Goal: Information Seeking & Learning: Learn about a topic

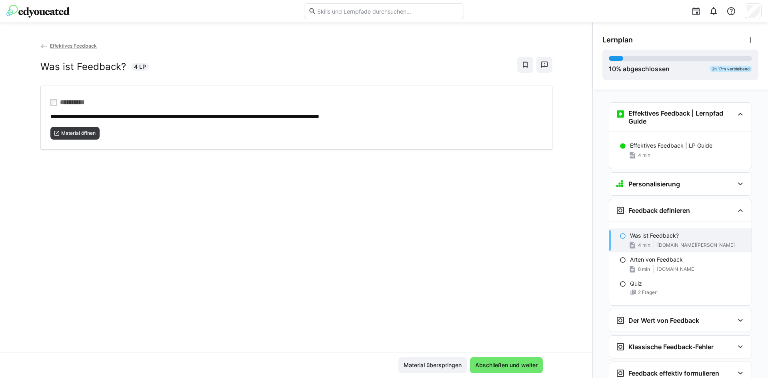
scroll to position [104, 0]
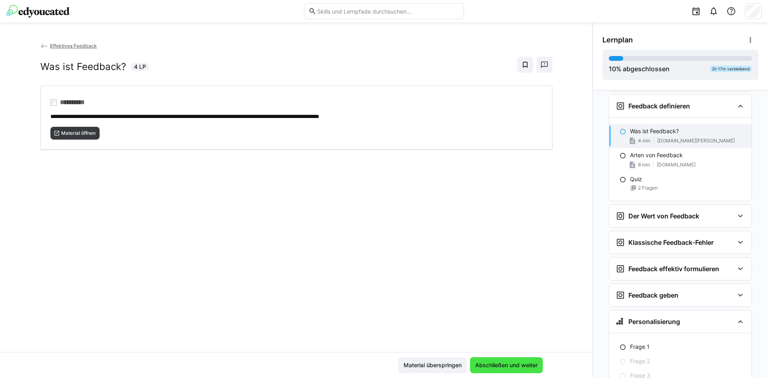
click at [528, 360] on span "Abschließen und weiter" at bounding box center [506, 365] width 73 height 16
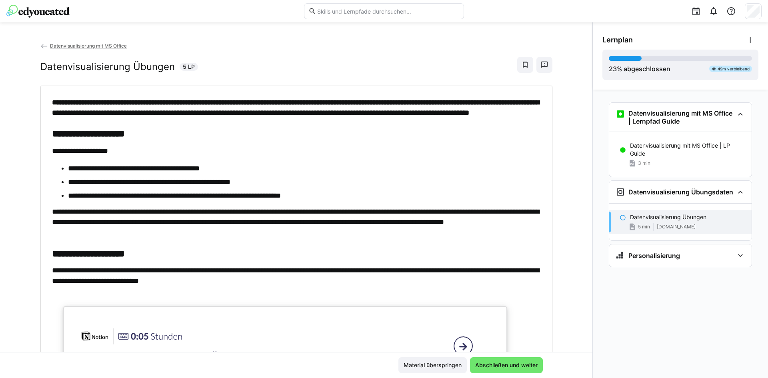
scroll to position [267, 0]
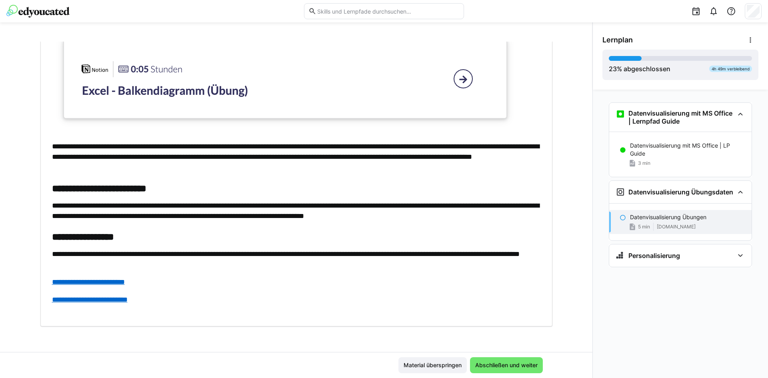
click at [67, 286] on link "**********" at bounding box center [88, 281] width 73 height 7
click at [499, 366] on span "Abschließen und weiter" at bounding box center [506, 365] width 65 height 8
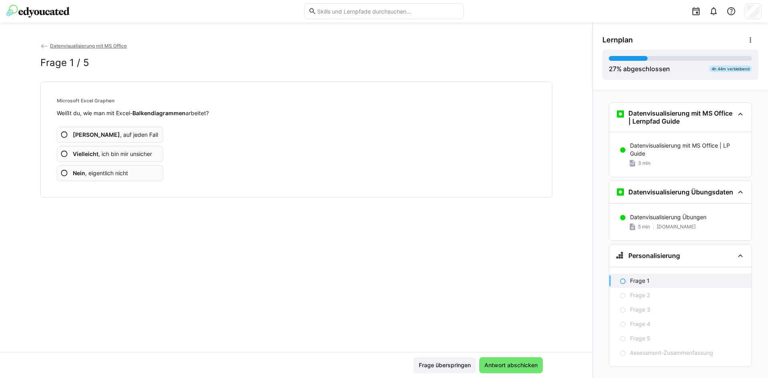
click at [132, 135] on app-assessment-question-radio "Ja , auf jeden Fall" at bounding box center [110, 135] width 107 height 16
click at [130, 137] on app-assessment-question-radio "Ja , auf jeden Fall" at bounding box center [110, 135] width 107 height 16
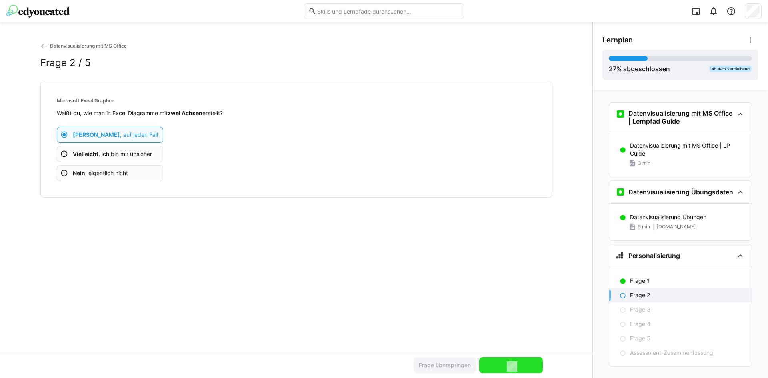
click at [113, 153] on span "Vielleicht , ich bin mir unsicher" at bounding box center [112, 154] width 79 height 8
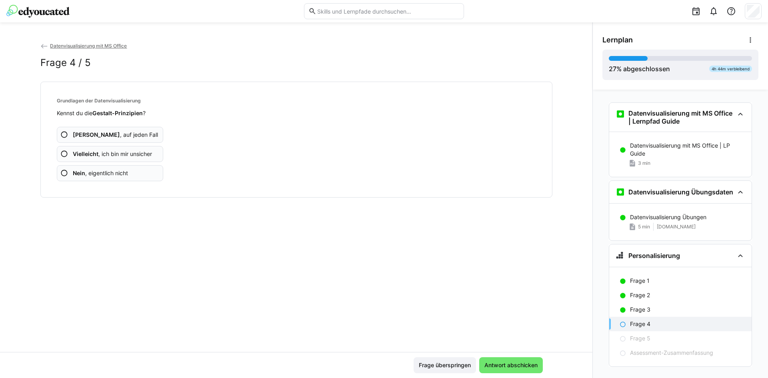
click at [78, 174] on b "Nein" at bounding box center [79, 173] width 12 height 7
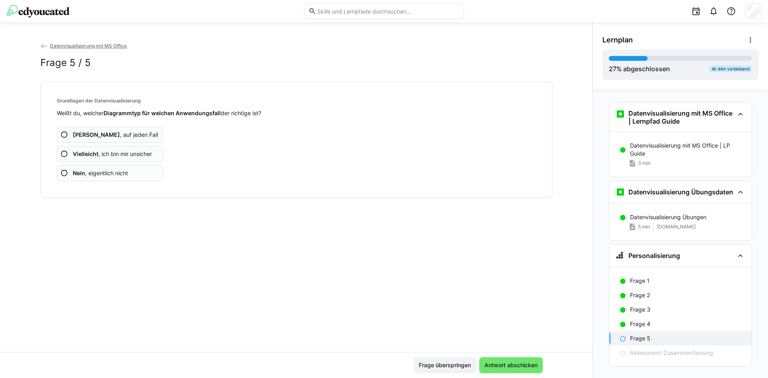
click at [44, 45] on eds-icon at bounding box center [44, 46] width 8 height 8
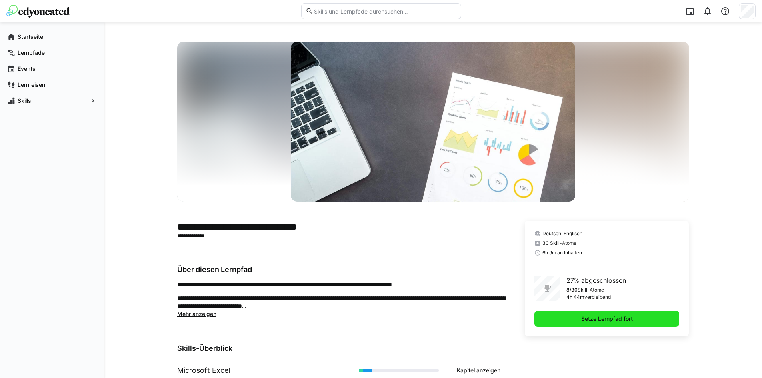
click at [560, 320] on span "Setze Lernpfad fort" at bounding box center [606, 319] width 145 height 16
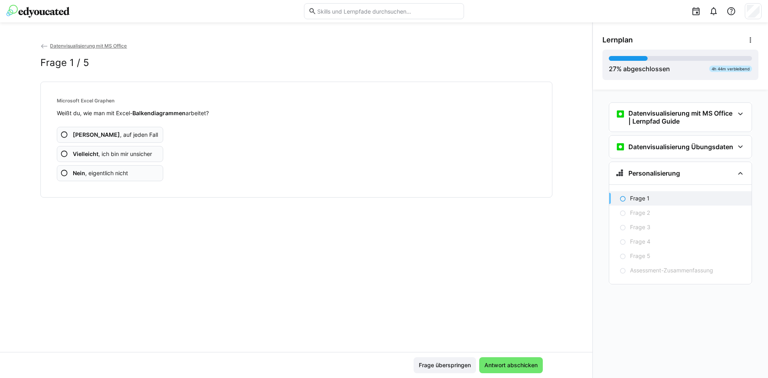
click at [73, 154] on b "Vielleicht" at bounding box center [86, 153] width 26 height 7
click at [76, 154] on b "Vielleicht" at bounding box center [86, 153] width 26 height 7
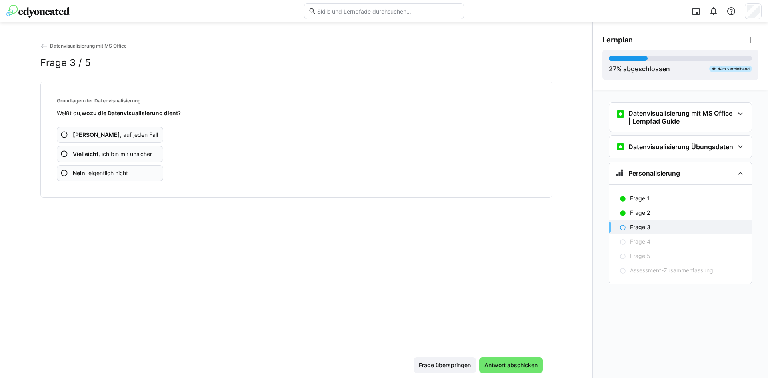
click at [76, 154] on b "Vielleicht" at bounding box center [86, 153] width 26 height 7
click at [80, 168] on app-assessment-question-radio "Nein , eigentlich nicht" at bounding box center [110, 173] width 107 height 16
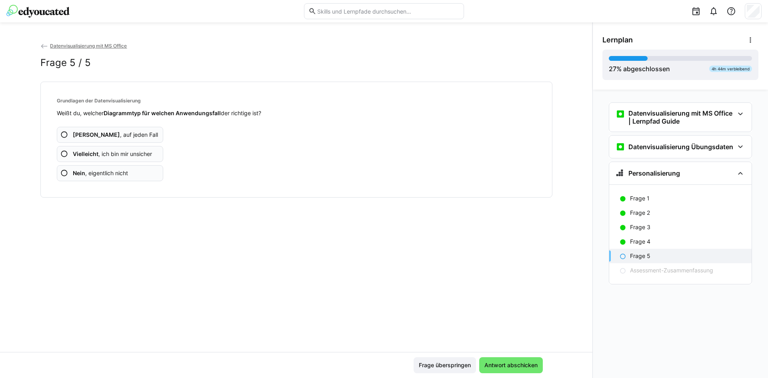
click at [80, 171] on b "Nein" at bounding box center [79, 173] width 12 height 7
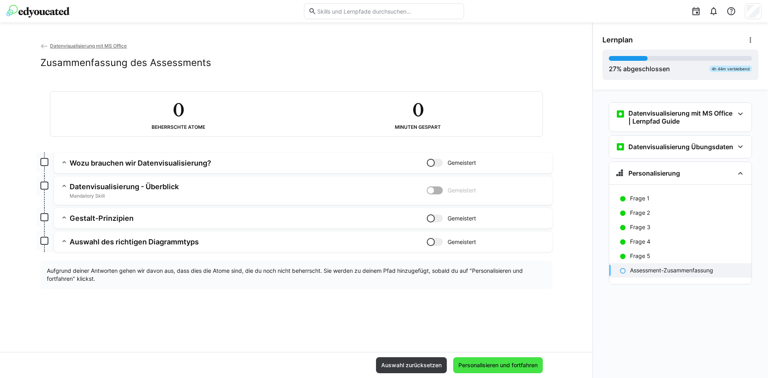
click at [521, 366] on span "Personalisieren und fortfahren" at bounding box center [498, 365] width 82 height 8
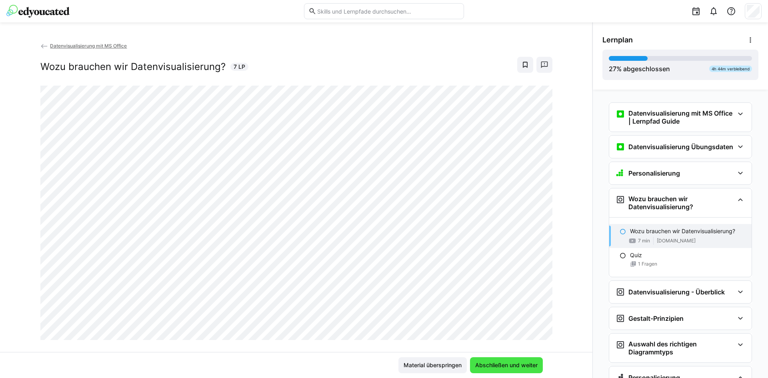
click at [511, 363] on span "Abschließen und weiter" at bounding box center [506, 365] width 65 height 8
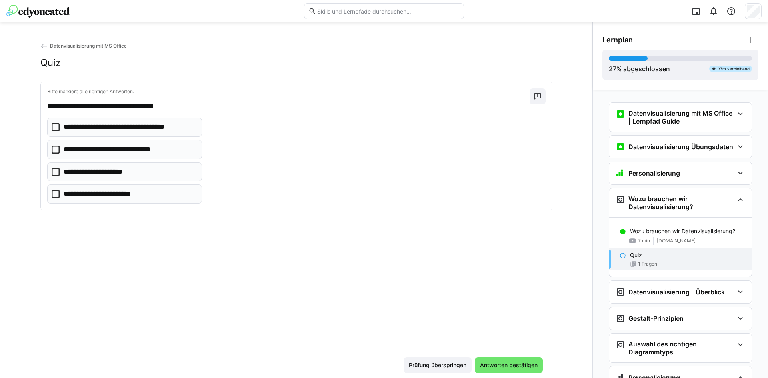
click at [111, 194] on p "**********" at bounding box center [106, 194] width 84 height 10
click at [128, 123] on p "**********" at bounding box center [130, 127] width 132 height 10
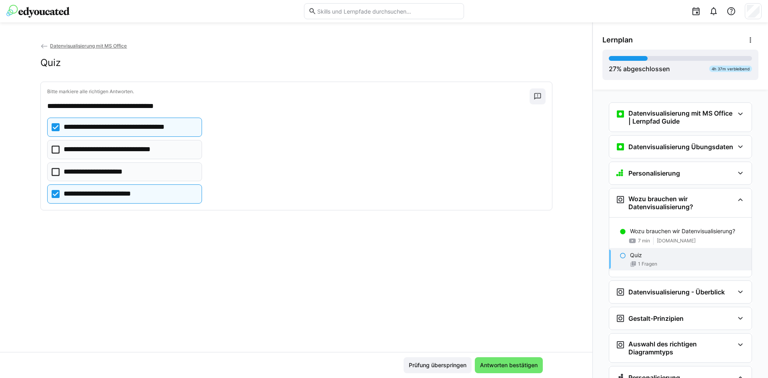
click at [128, 149] on p "**********" at bounding box center [120, 149] width 113 height 10
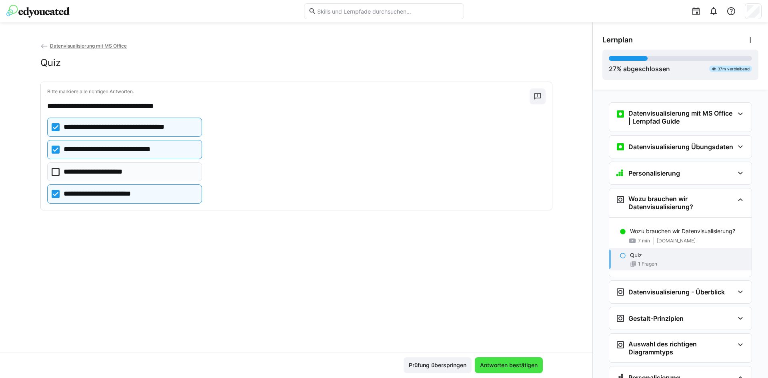
click at [503, 362] on span "Antworten bestätigen" at bounding box center [509, 365] width 60 height 8
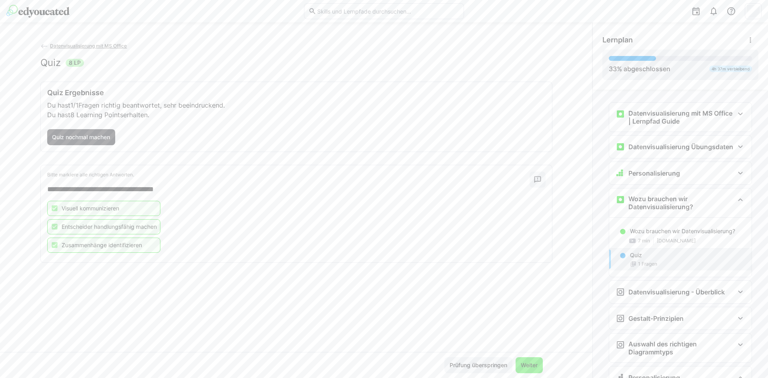
click at [520, 362] on span "Weiter" at bounding box center [529, 365] width 19 height 8
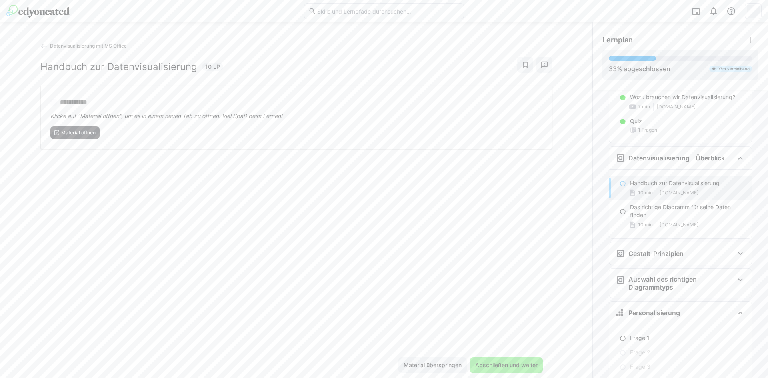
scroll to position [136, 0]
